Goal: Find specific page/section: Find specific page/section

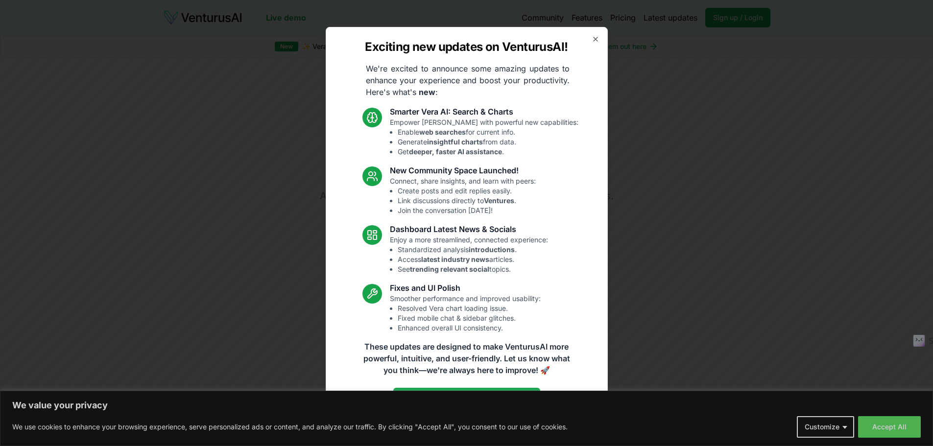
click at [594, 36] on icon "button" at bounding box center [595, 39] width 8 height 8
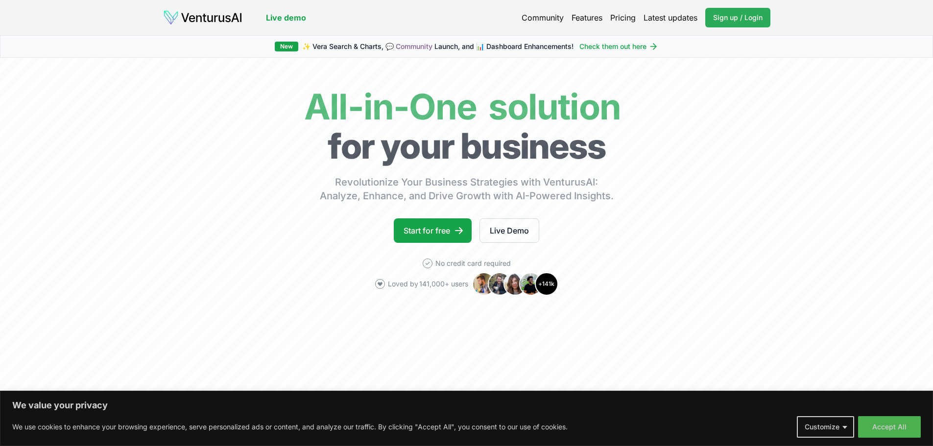
click at [733, 18] on span "Sign up / Login" at bounding box center [737, 18] width 49 height 10
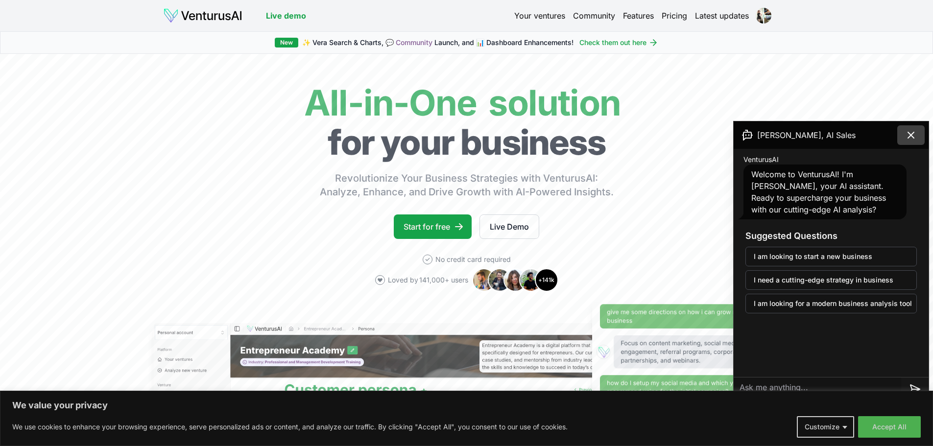
click at [915, 133] on icon at bounding box center [911, 135] width 12 height 12
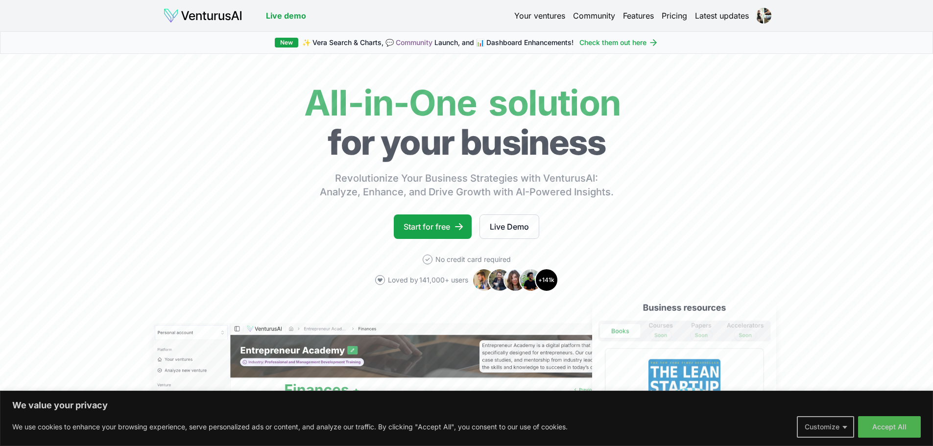
click at [822, 425] on button "Customize" at bounding box center [824, 427] width 57 height 22
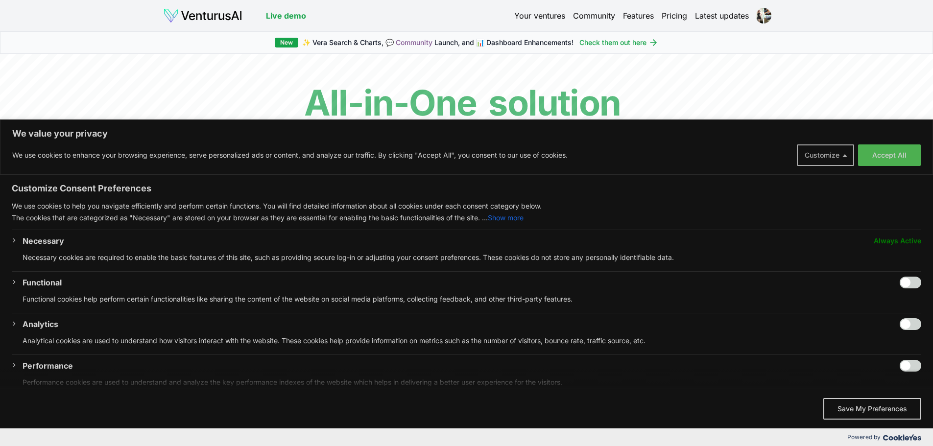
click at [844, 156] on button "Customize" at bounding box center [824, 155] width 57 height 22
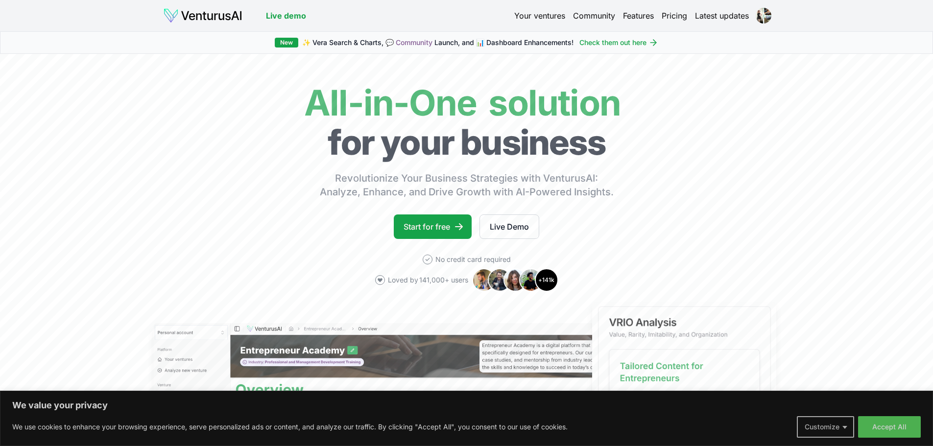
click at [842, 426] on button "Customize" at bounding box center [824, 427] width 57 height 22
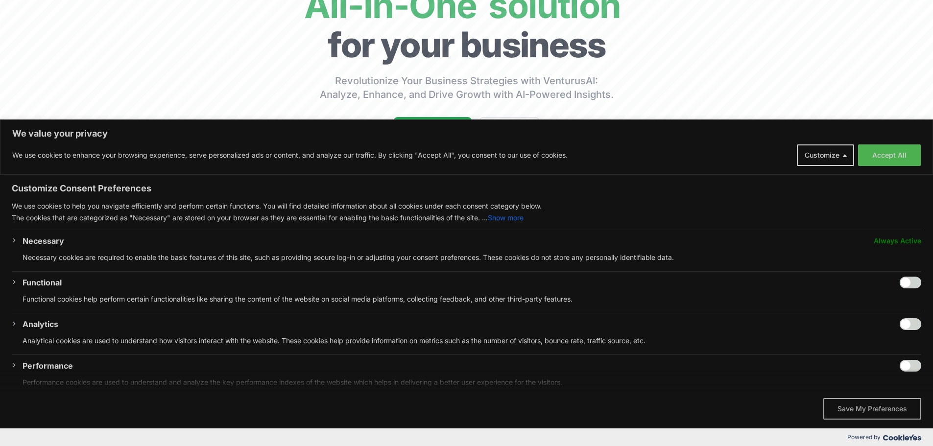
scroll to position [98, 0]
click at [862, 407] on button "Save My Preferences" at bounding box center [872, 409] width 98 height 22
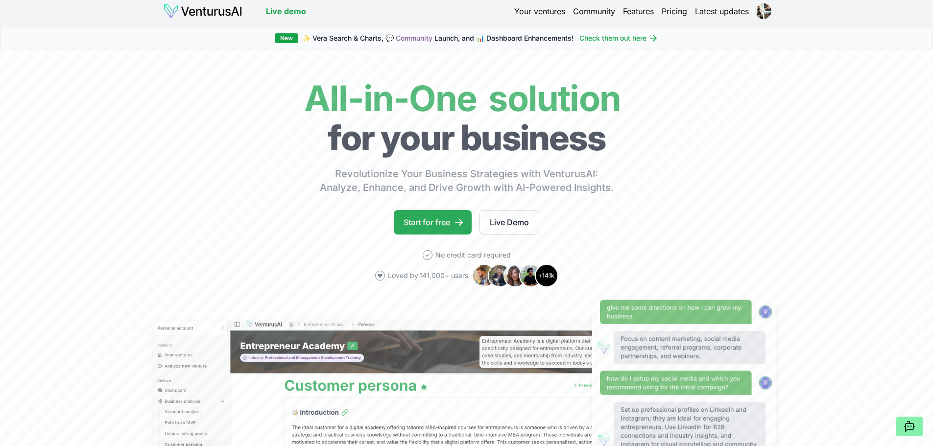
scroll to position [0, 0]
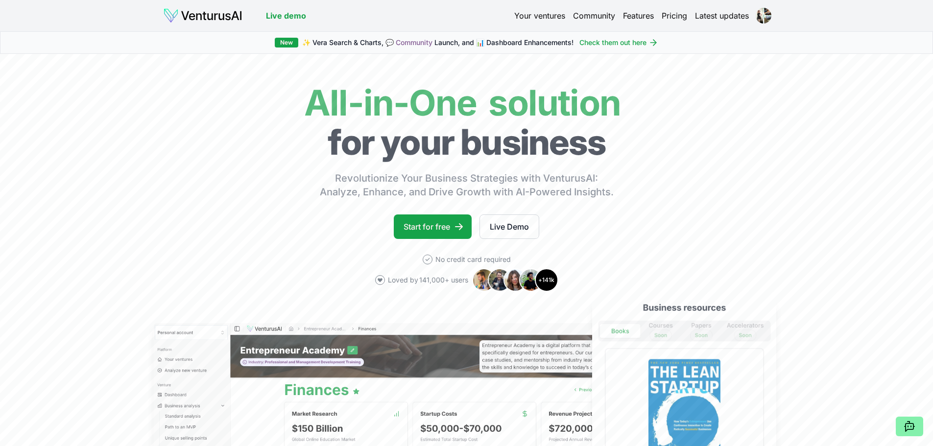
click at [536, 14] on link "Your ventures" at bounding box center [539, 16] width 51 height 12
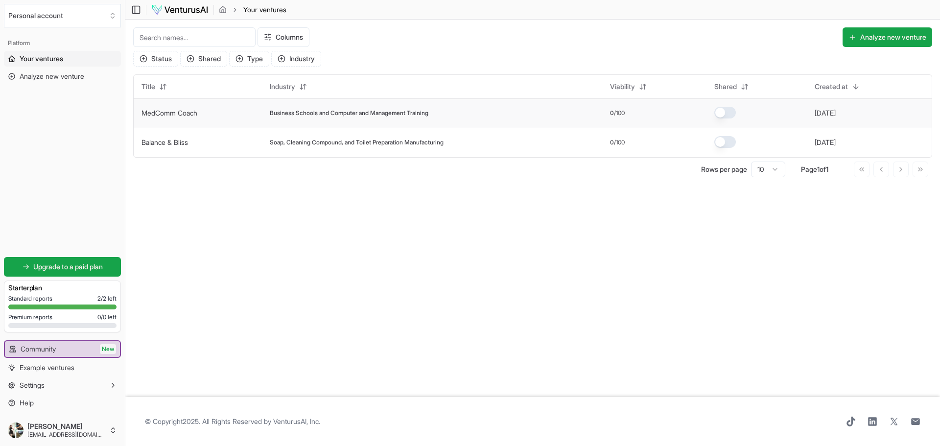
click at [341, 115] on span "Business Schools and Computer and Management Training" at bounding box center [349, 113] width 159 height 8
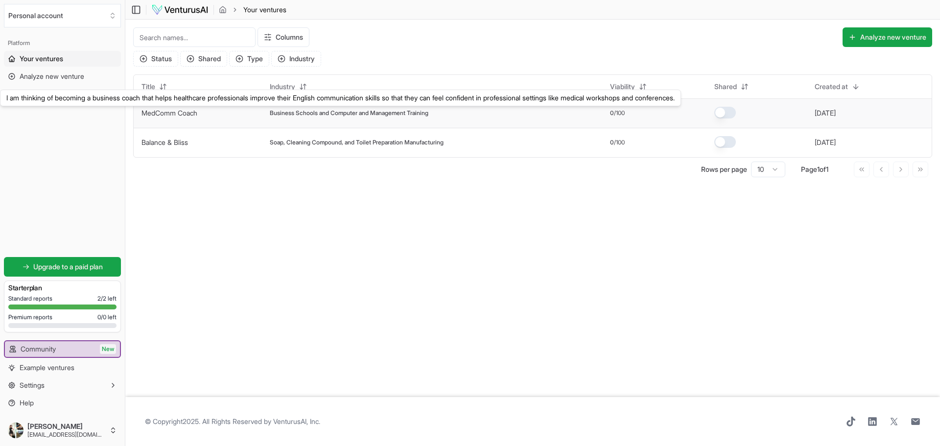
click at [186, 111] on link "MedComm Coach" at bounding box center [169, 113] width 56 height 8
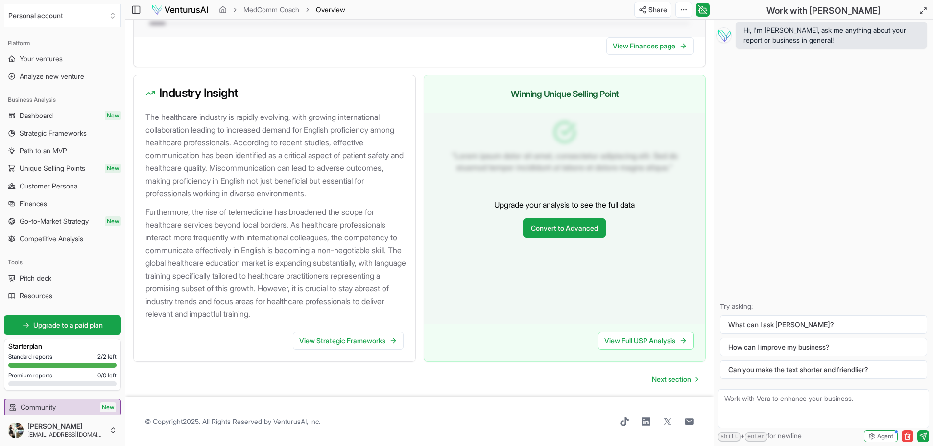
scroll to position [961, 0]
